Goal: Information Seeking & Learning: Learn about a topic

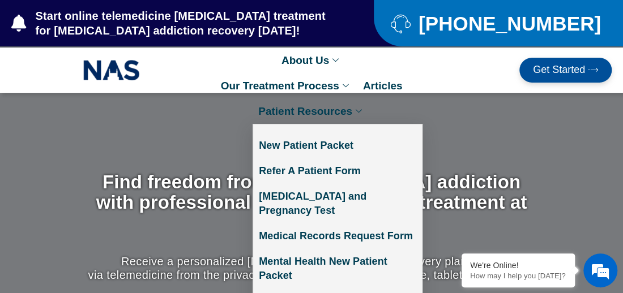
click at [355, 106] on link "Patient Resources" at bounding box center [311, 110] width 118 height 25
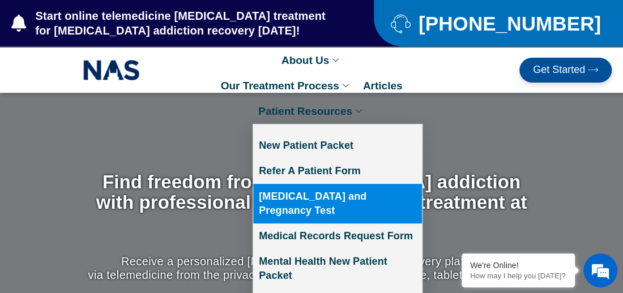
click at [319, 195] on link "[MEDICAL_DATA] and Pregnancy Test" at bounding box center [337, 204] width 169 height 40
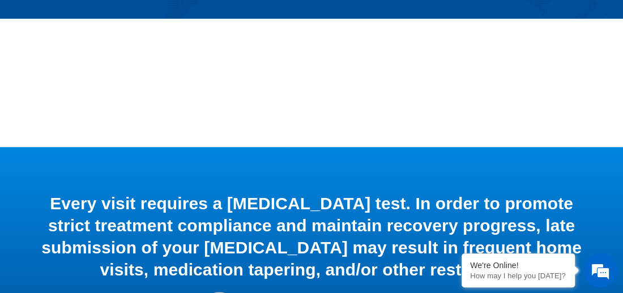
scroll to position [183, 0]
